Goal: Communication & Community: Answer question/provide support

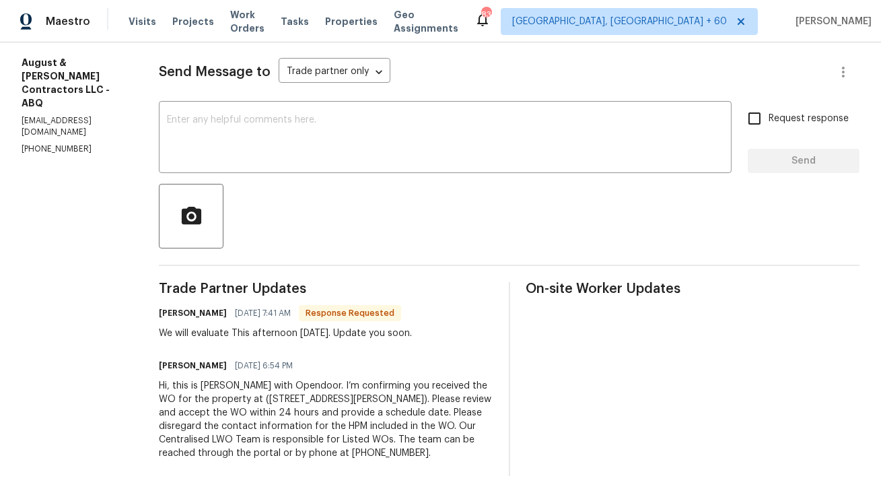
scroll to position [176, 0]
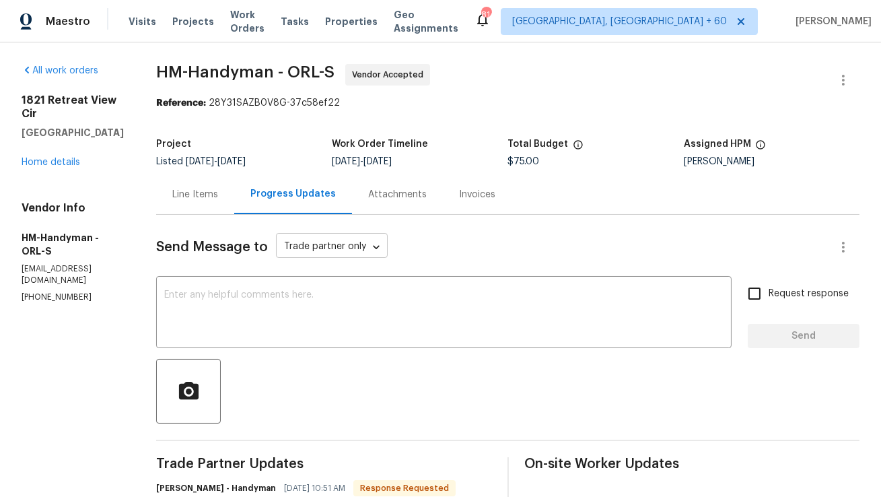
scroll to position [184, 0]
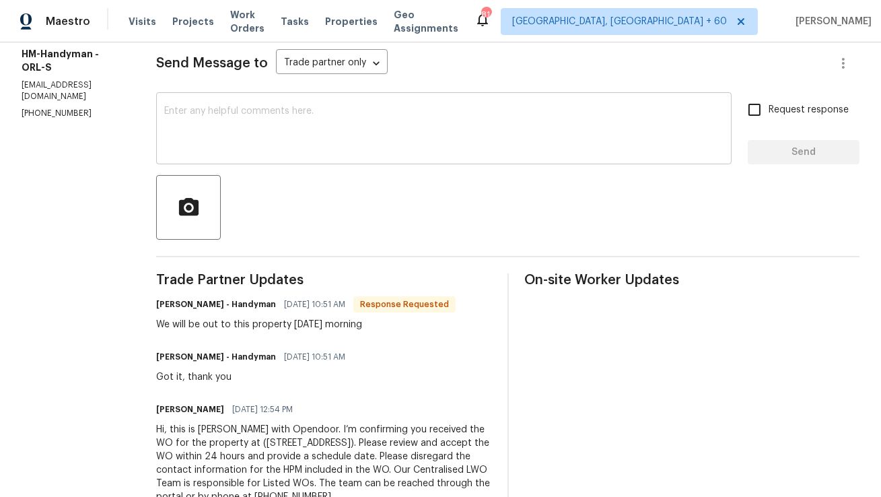
click at [379, 131] on textarea at bounding box center [443, 129] width 559 height 47
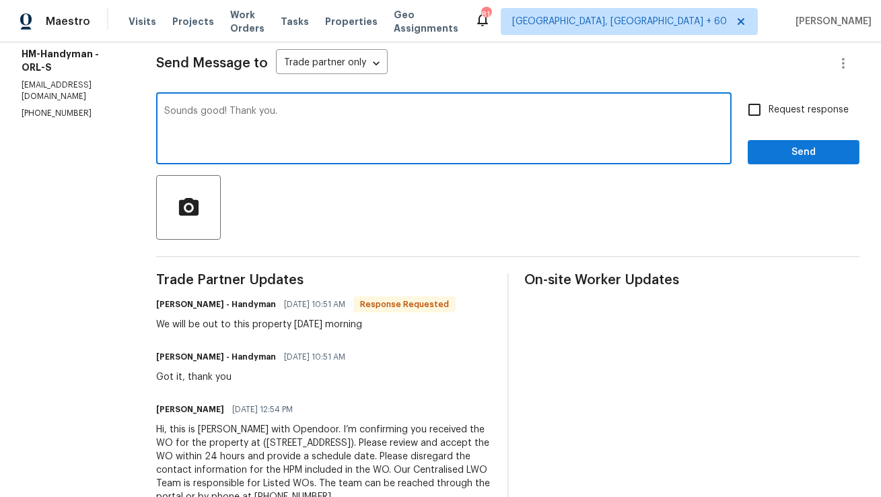
type textarea "Sounds good! Thank you."
click at [814, 143] on button "Send" at bounding box center [803, 152] width 112 height 25
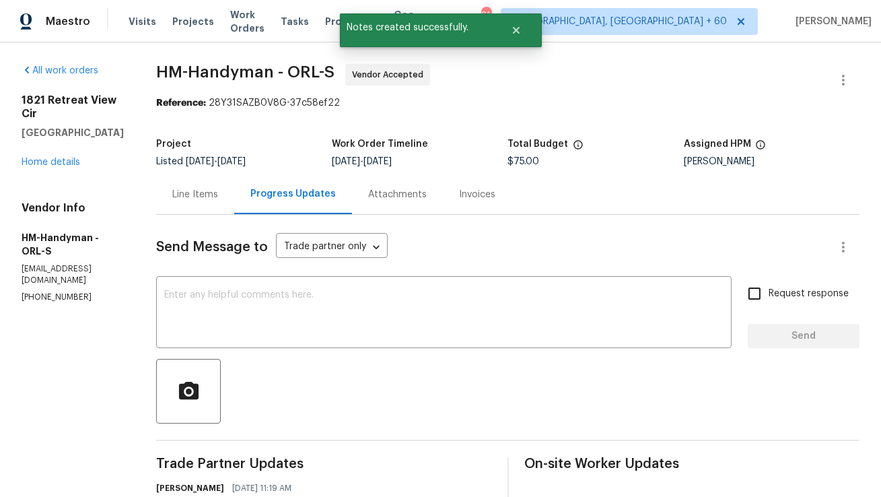
scroll to position [252, 0]
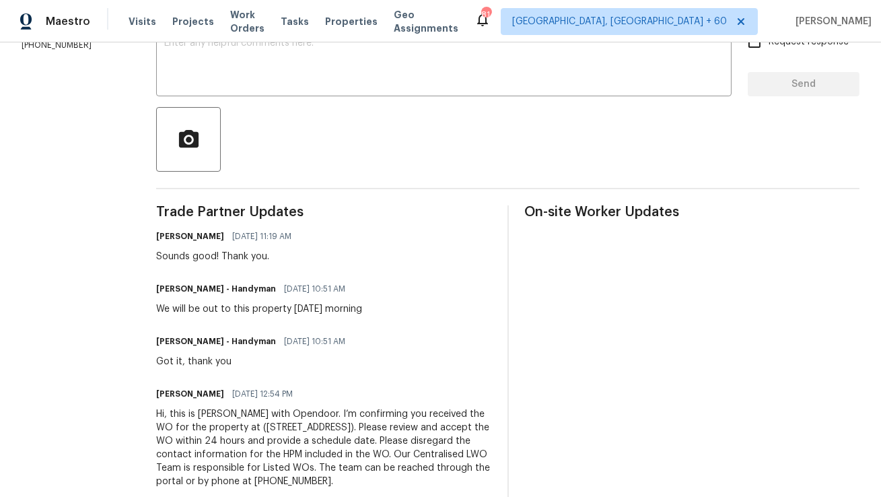
click at [215, 254] on div "Sounds good! Thank you." at bounding box center [227, 256] width 143 height 13
copy div "Sounds good! Thank you."
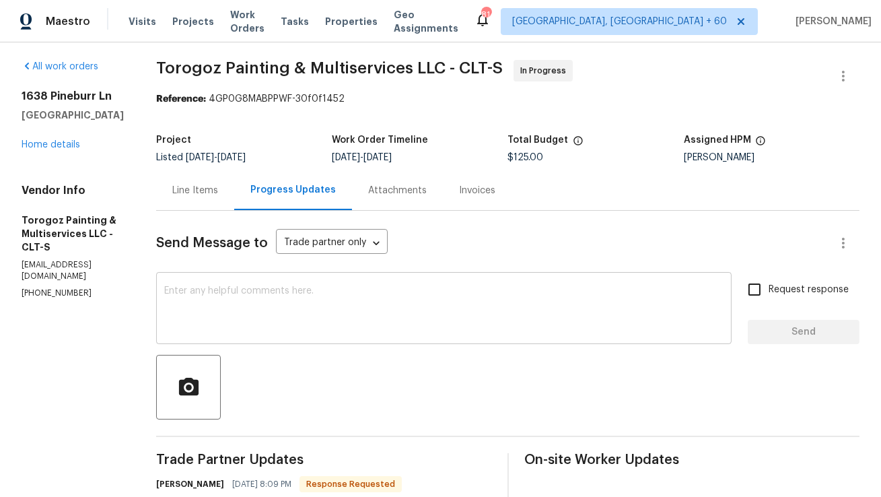
scroll to position [3, 0]
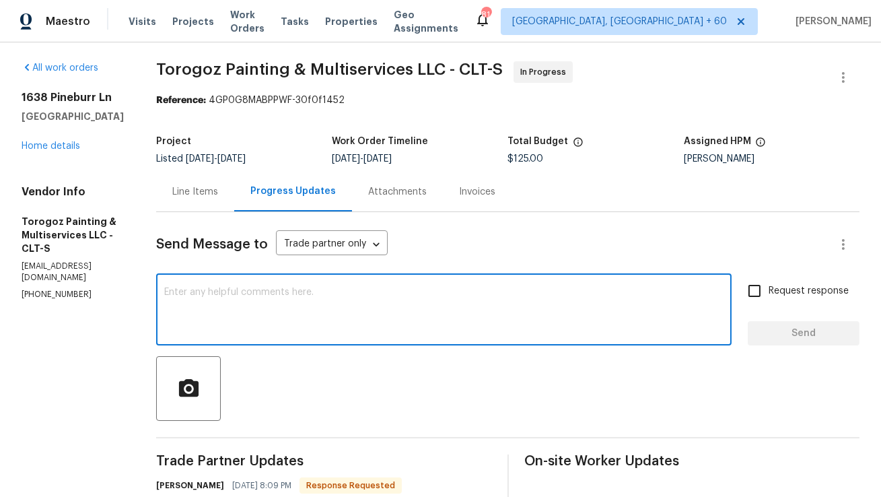
click at [293, 297] on textarea at bounding box center [443, 310] width 559 height 47
click at [239, 301] on textarea "Sounds go" at bounding box center [443, 310] width 559 height 47
paste textarea "od! Thank you."
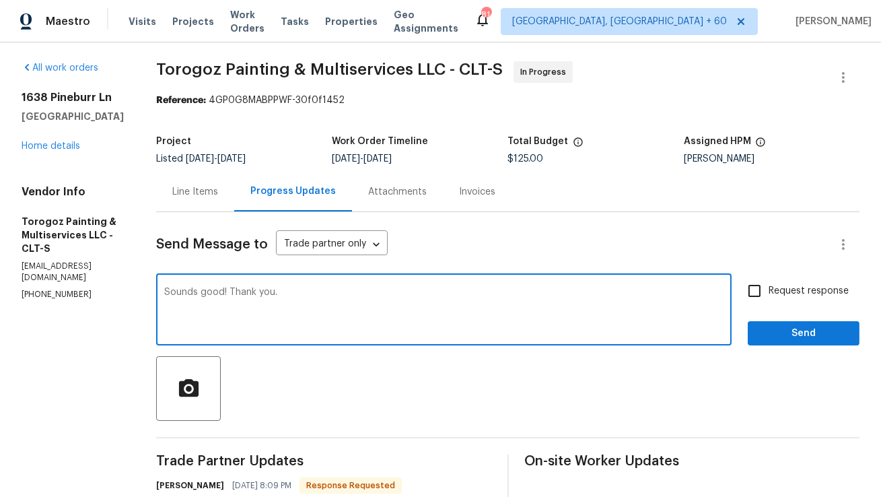
type textarea "Sounds good! Thank you."
click at [761, 320] on div "Request response Send" at bounding box center [803, 311] width 112 height 69
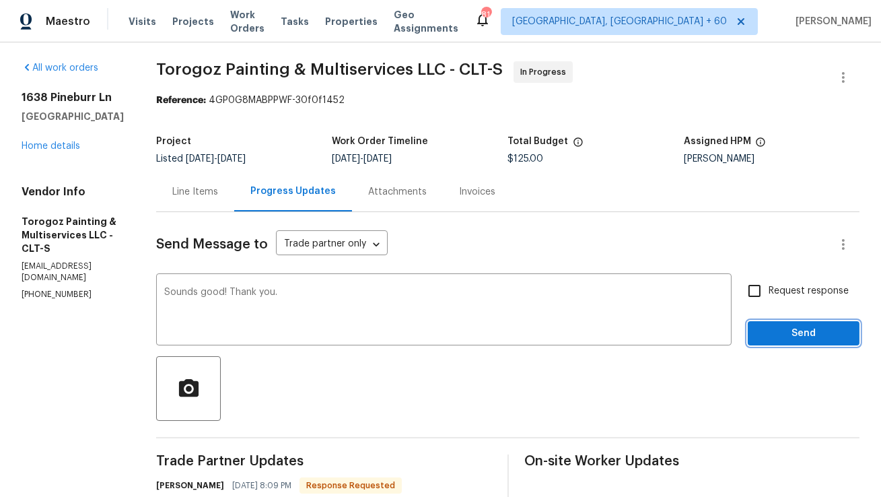
click at [785, 340] on span "Send" at bounding box center [803, 333] width 90 height 17
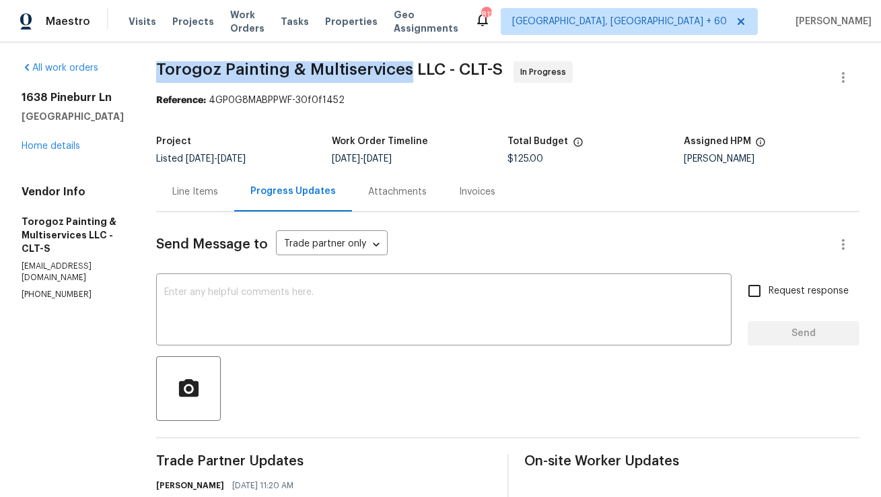
copy span "Torogoz Painting & Multiservices"
drag, startPoint x: 194, startPoint y: 69, endPoint x: 441, endPoint y: 70, distance: 246.9
click at [441, 70] on span "Torogoz Painting & Multiservices LLC - CLT-S" at bounding box center [329, 69] width 346 height 16
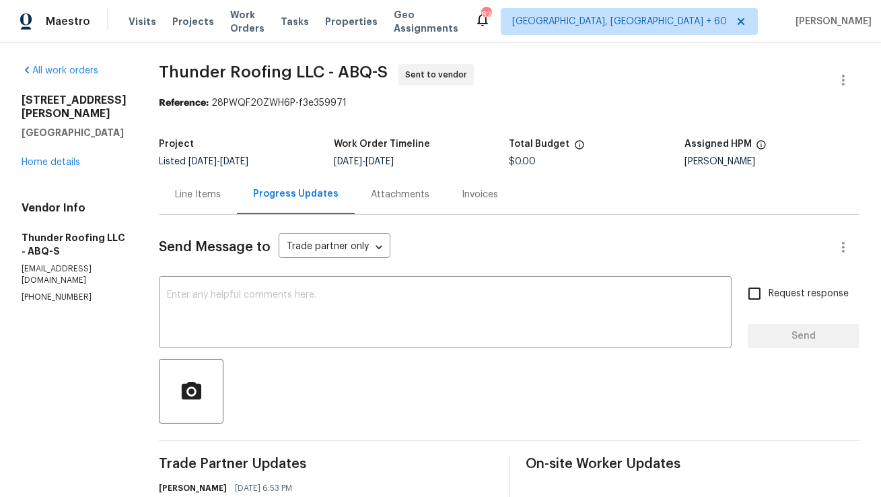
click at [54, 291] on p "[PHONE_NUMBER]" at bounding box center [74, 296] width 105 height 11
click at [54, 291] on p "(505) 366-1958" at bounding box center [74, 296] width 105 height 11
copy p "(505) 366-1958"
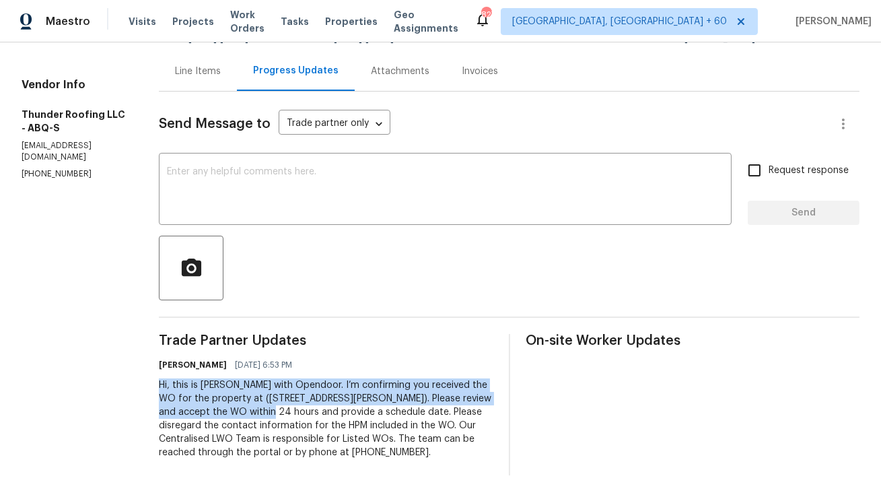
copy div "Hi, this is Anthony with Opendoor. I’m confirming you received the WO for the p…"
drag, startPoint x: 170, startPoint y: 384, endPoint x: 285, endPoint y: 412, distance: 118.3
click at [285, 412] on div "Hi, this is [PERSON_NAME] with Opendoor. I’m confirming you received the WO for…" at bounding box center [326, 418] width 334 height 81
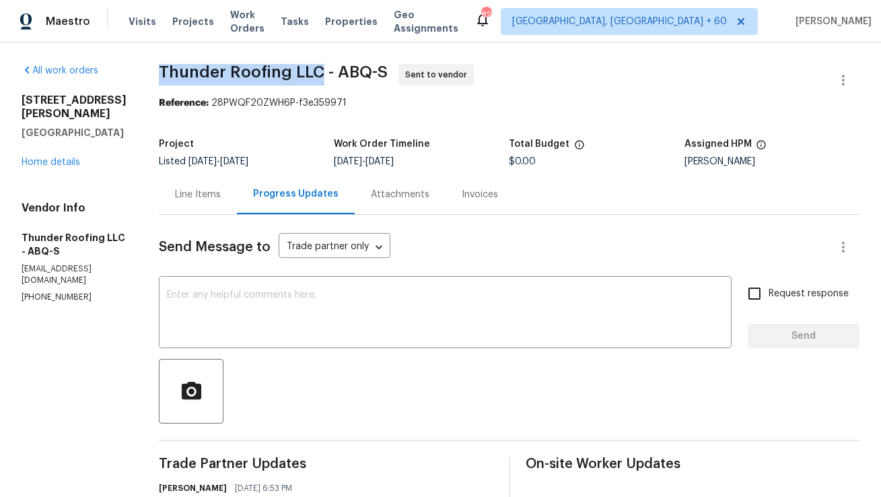
copy span "Thunder Roofing LLC"
drag, startPoint x: 172, startPoint y: 72, endPoint x: 328, endPoint y: 69, distance: 156.1
click at [328, 69] on span "Thunder Roofing LLC - ABQ-S" at bounding box center [273, 72] width 229 height 16
click at [58, 263] on p "office@thunderroofingnm.com" at bounding box center [74, 274] width 105 height 23
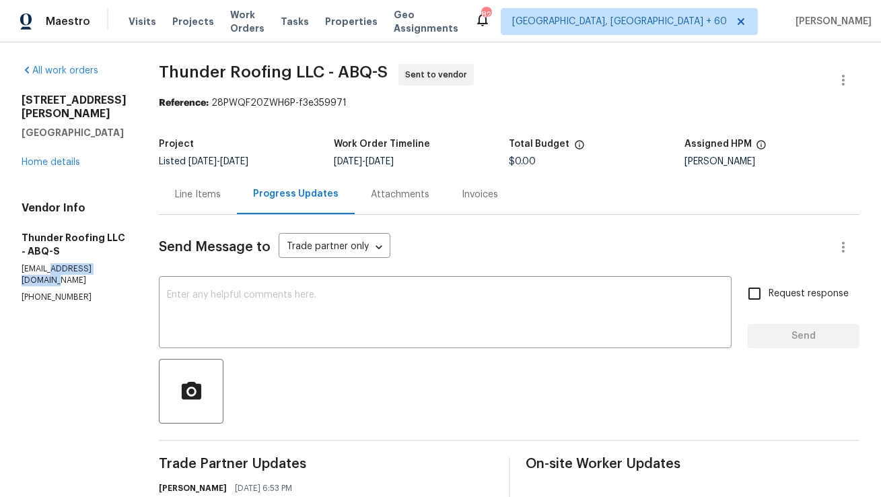
click at [58, 263] on p "office@thunderroofingnm.com" at bounding box center [74, 274] width 105 height 23
copy p "office@thunderroofingnm.com"
click at [75, 301] on section "All work orders 12342 Haines Ave NE Albuquerque, NM 87112 Home details Vendor I…" at bounding box center [74, 331] width 105 height 534
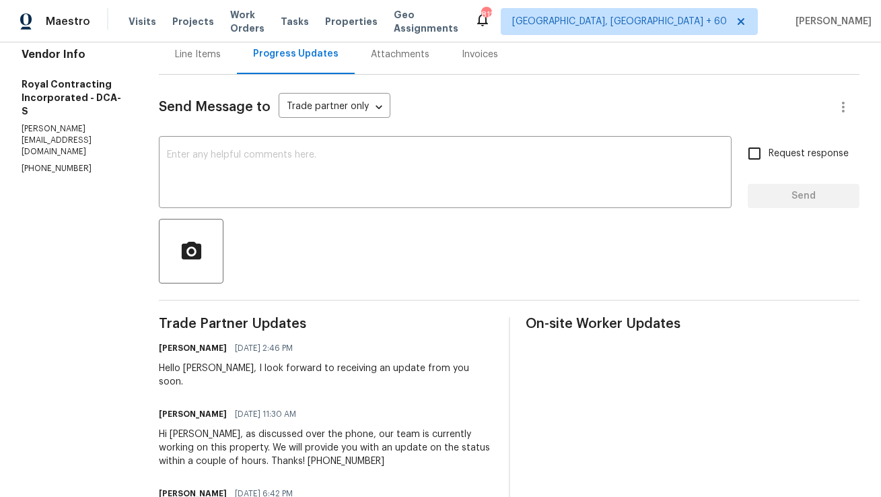
scroll to position [141, 0]
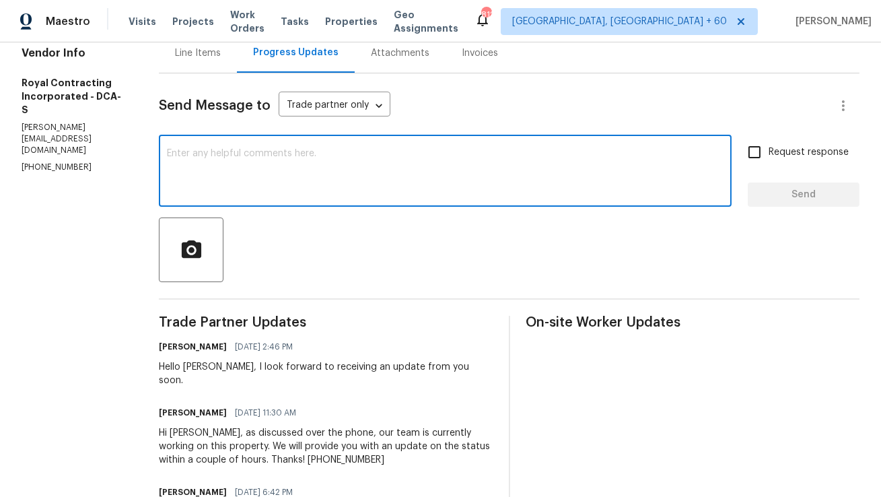
click at [507, 188] on textarea at bounding box center [445, 172] width 556 height 47
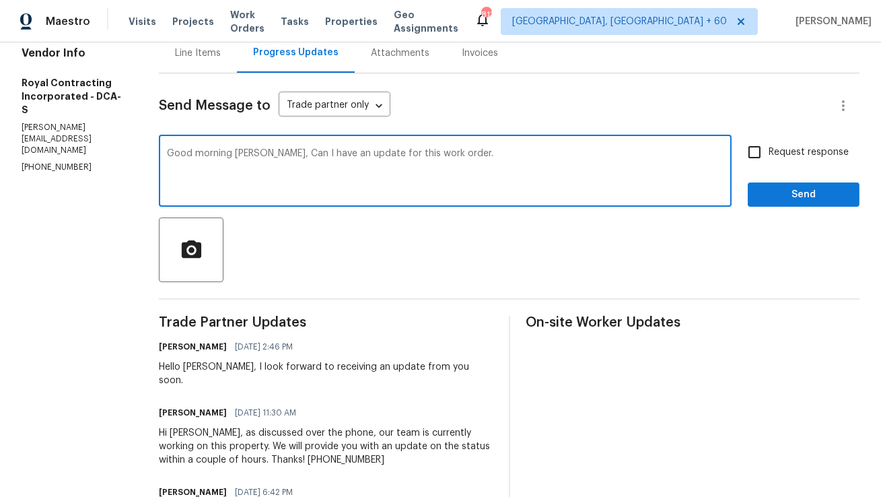
type textarea "Good morning Robin, Can I have an update for this work order."
click at [754, 145] on input "Request response" at bounding box center [754, 152] width 28 height 28
checkbox input "true"
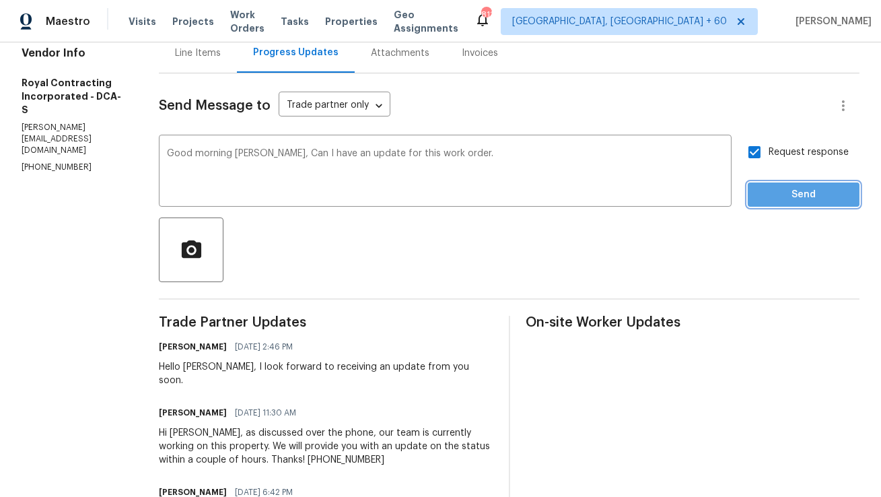
click at [774, 193] on span "Send" at bounding box center [803, 194] width 90 height 17
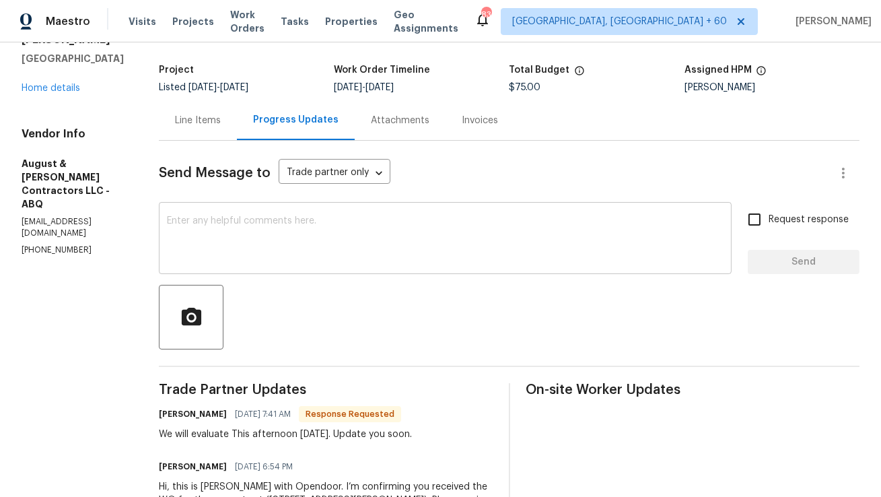
scroll to position [128, 0]
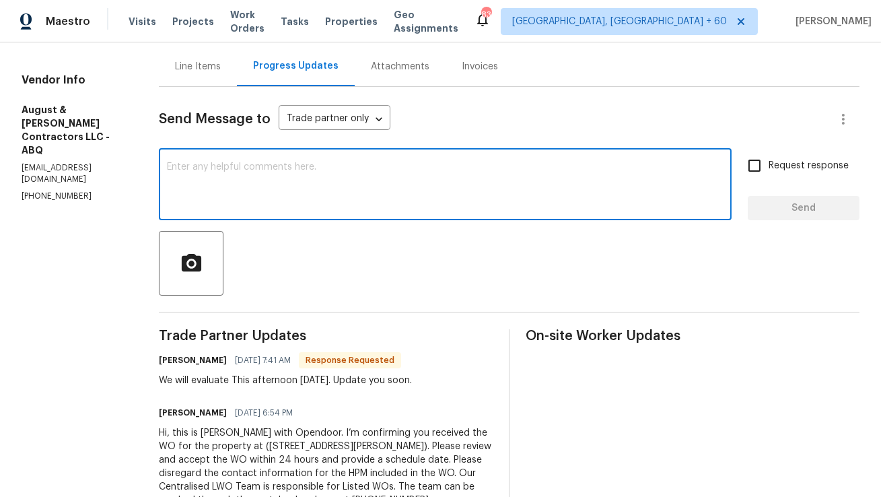
click at [453, 172] on textarea at bounding box center [445, 185] width 556 height 47
type textarea "Sounds good! Thank you."
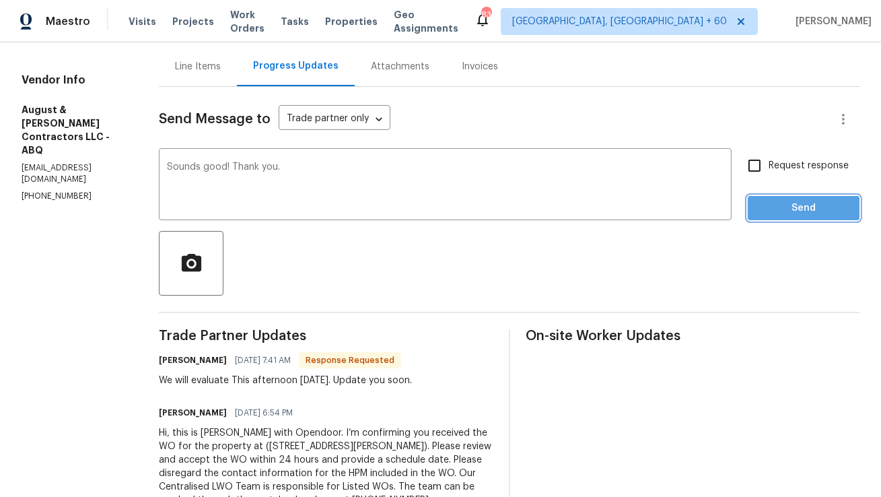
click at [828, 206] on span "Send" at bounding box center [803, 208] width 90 height 17
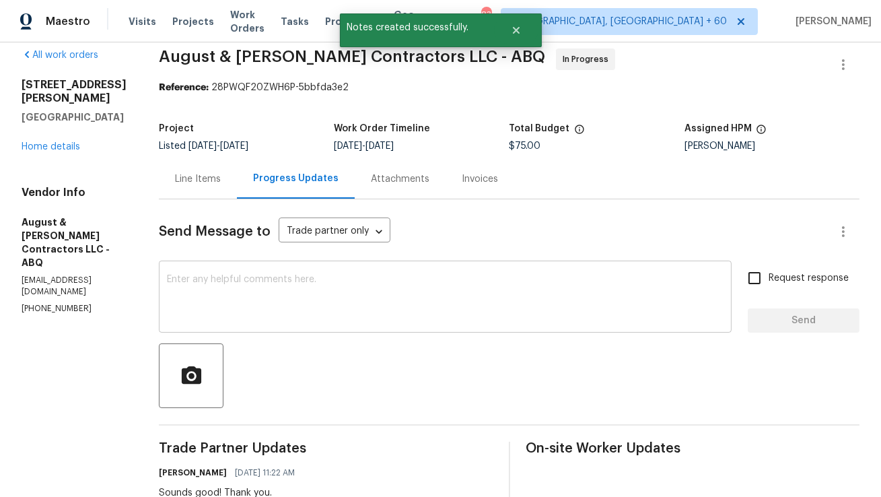
scroll to position [8, 0]
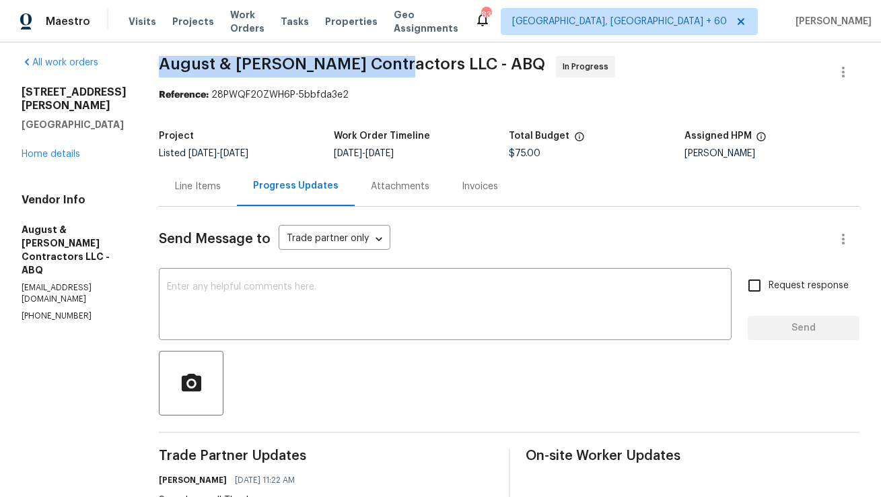
copy span "August & Suttles Contractors"
drag, startPoint x: 164, startPoint y: 64, endPoint x: 383, endPoint y: 61, distance: 219.3
click at [383, 61] on span "August & Suttles Contractors LLC - ABQ" at bounding box center [352, 64] width 386 height 16
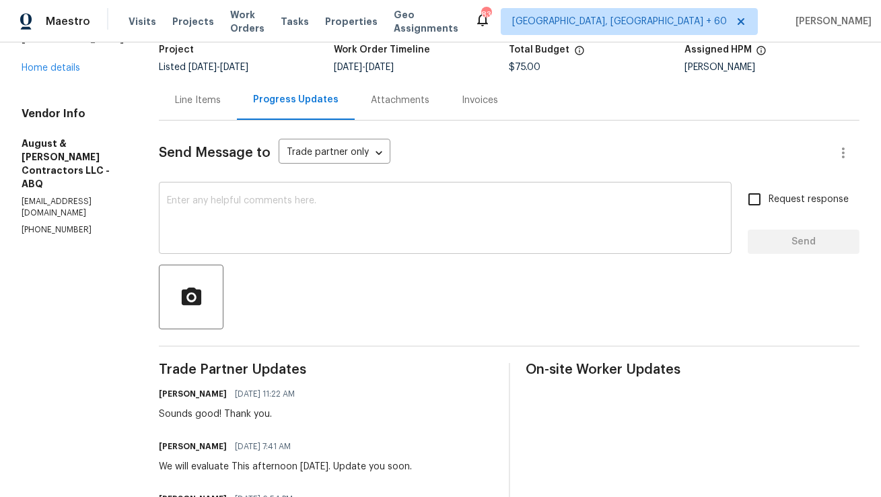
scroll to position [178, 0]
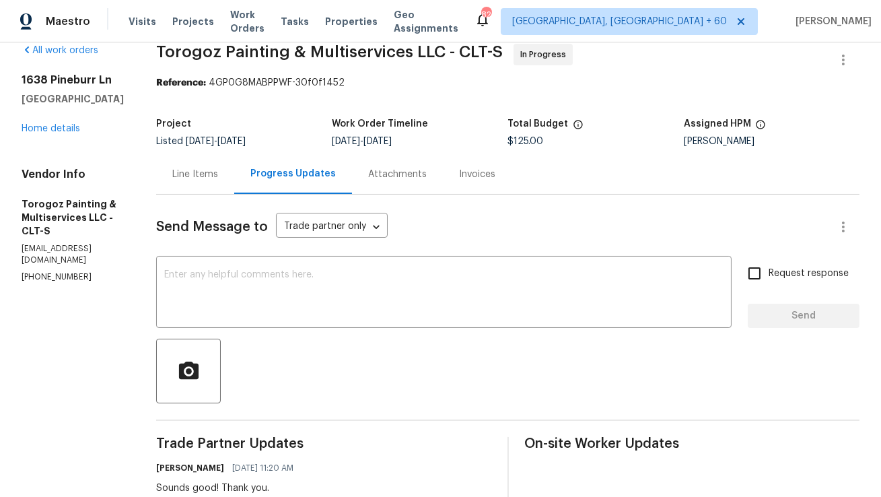
scroll to position [16, 0]
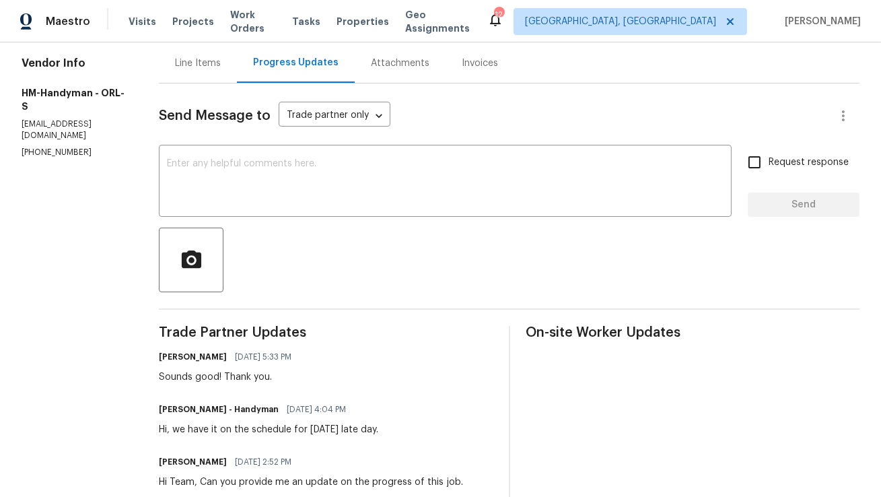
scroll to position [114, 0]
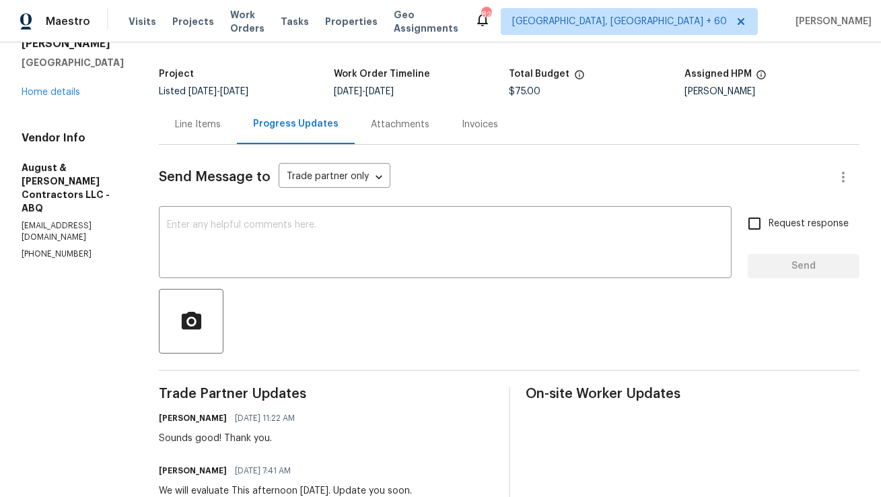
scroll to position [207, 0]
